Goal: Browse casually

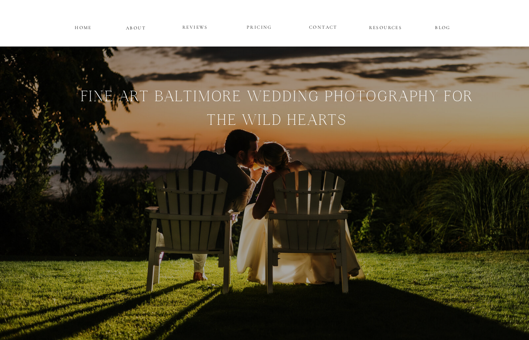
click at [443, 25] on p "BLOG" at bounding box center [443, 26] width 35 height 7
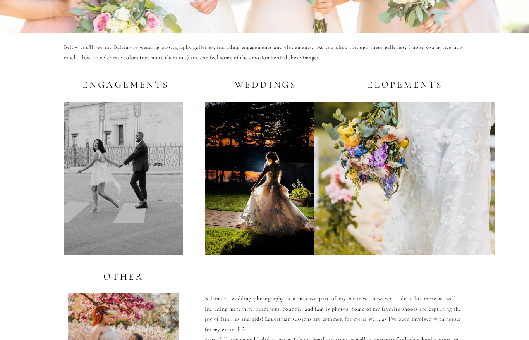
scroll to position [1470, 0]
click at [263, 179] on div at bounding box center [264, 178] width 118 height 152
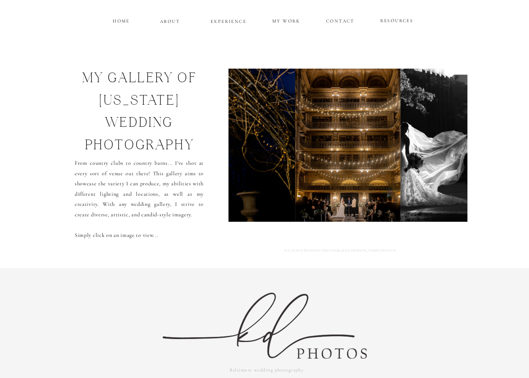
scroll to position [5, 0]
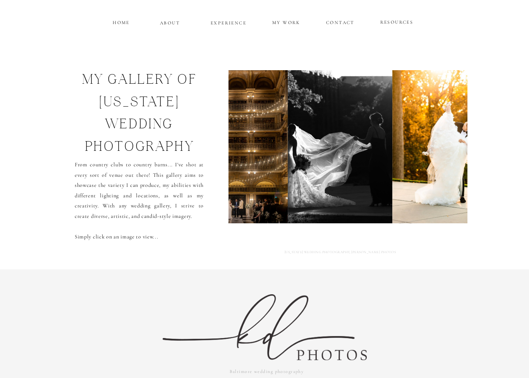
click at [147, 231] on p "From country clubs to country barns... I've shot at every sort of venue out the…" at bounding box center [139, 195] width 129 height 71
click at [352, 162] on img at bounding box center [340, 146] width 104 height 153
click at [264, 178] on img at bounding box center [235, 146] width 105 height 153
click at [363, 155] on img at bounding box center [340, 146] width 104 height 153
click at [434, 132] on img at bounding box center [450, 146] width 114 height 153
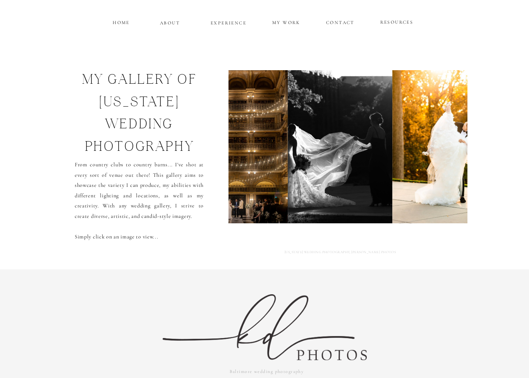
click at [454, 117] on img at bounding box center [450, 146] width 114 height 153
click at [394, 21] on p "RESOURCES" at bounding box center [396, 21] width 35 height 7
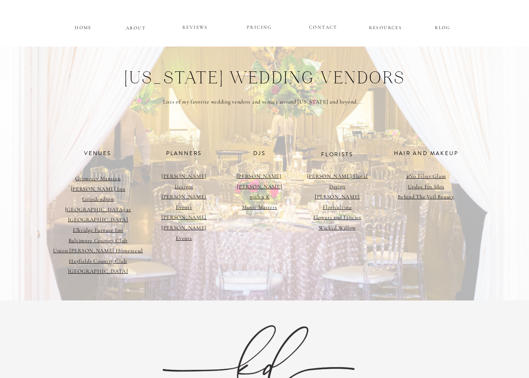
click at [132, 29] on p "ABOUT" at bounding box center [136, 27] width 20 height 7
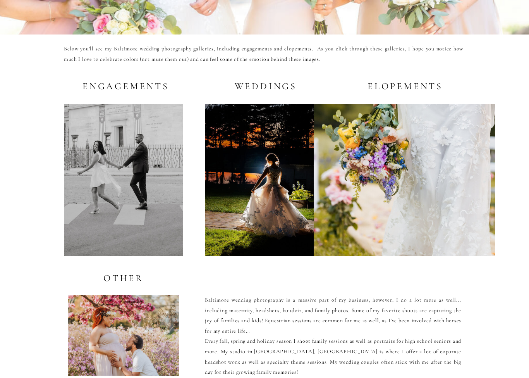
scroll to position [1482, 0]
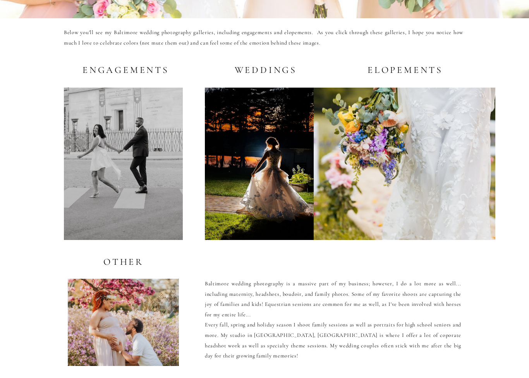
click at [267, 167] on div at bounding box center [264, 166] width 118 height 152
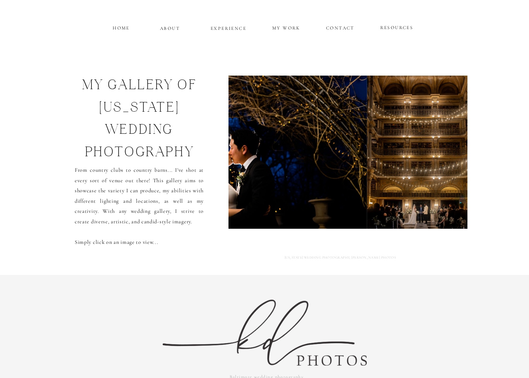
click at [316, 169] on img at bounding box center [258, 152] width 220 height 153
click at [356, 175] on img at bounding box center [258, 152] width 220 height 153
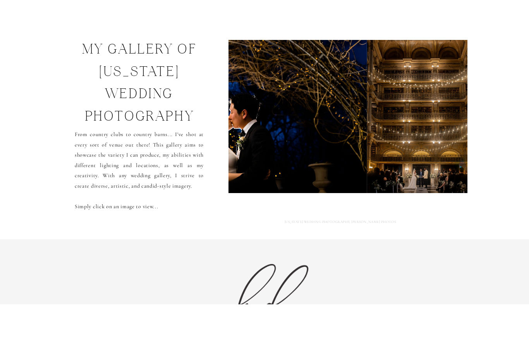
scroll to position [36, 0]
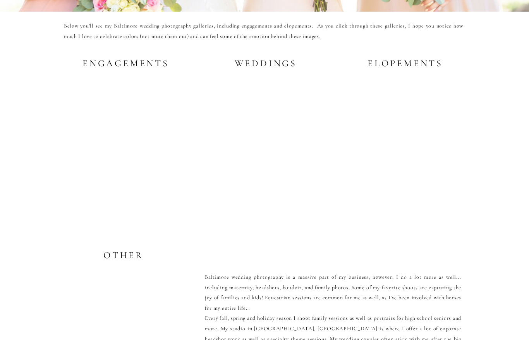
scroll to position [1492, 0]
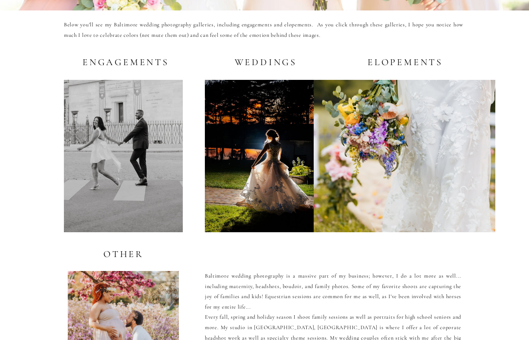
click at [155, 184] on div at bounding box center [123, 156] width 119 height 152
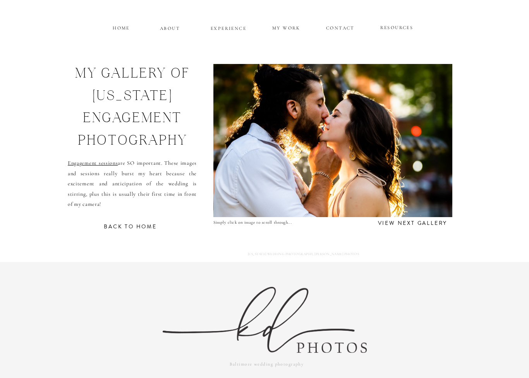
click at [338, 119] on img at bounding box center [333, 140] width 251 height 153
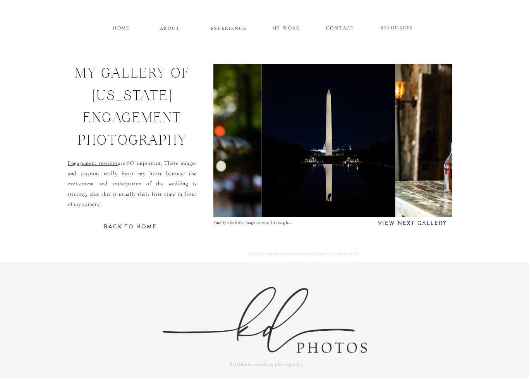
click at [395, 132] on img at bounding box center [509, 140] width 229 height 153
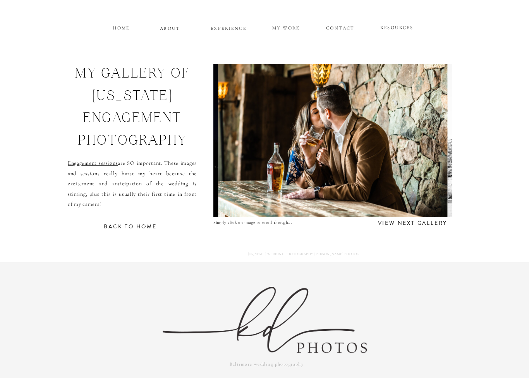
click at [286, 164] on img at bounding box center [333, 140] width 230 height 153
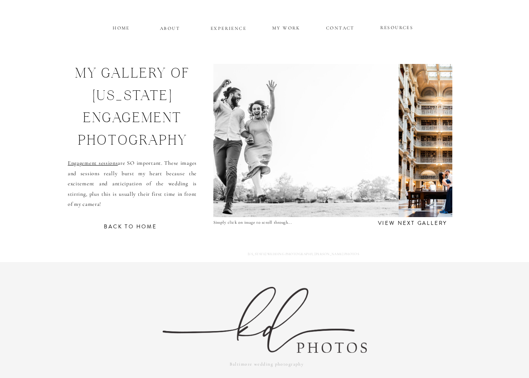
click at [426, 151] on img at bounding box center [455, 140] width 113 height 153
